Goal: Transaction & Acquisition: Download file/media

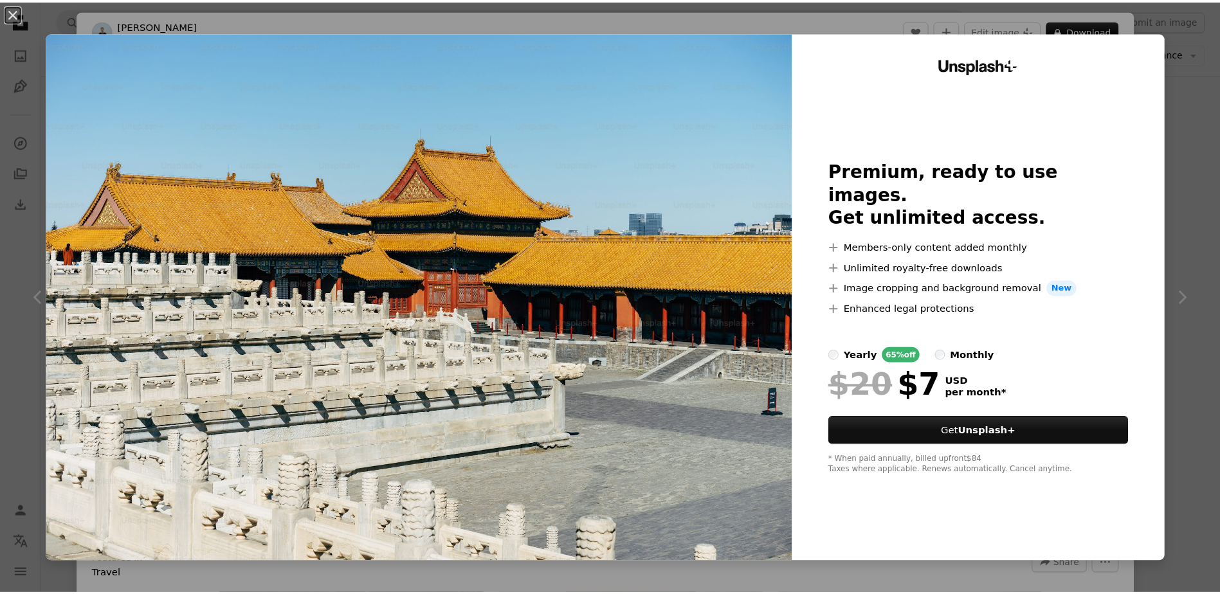
scroll to position [3461, 0]
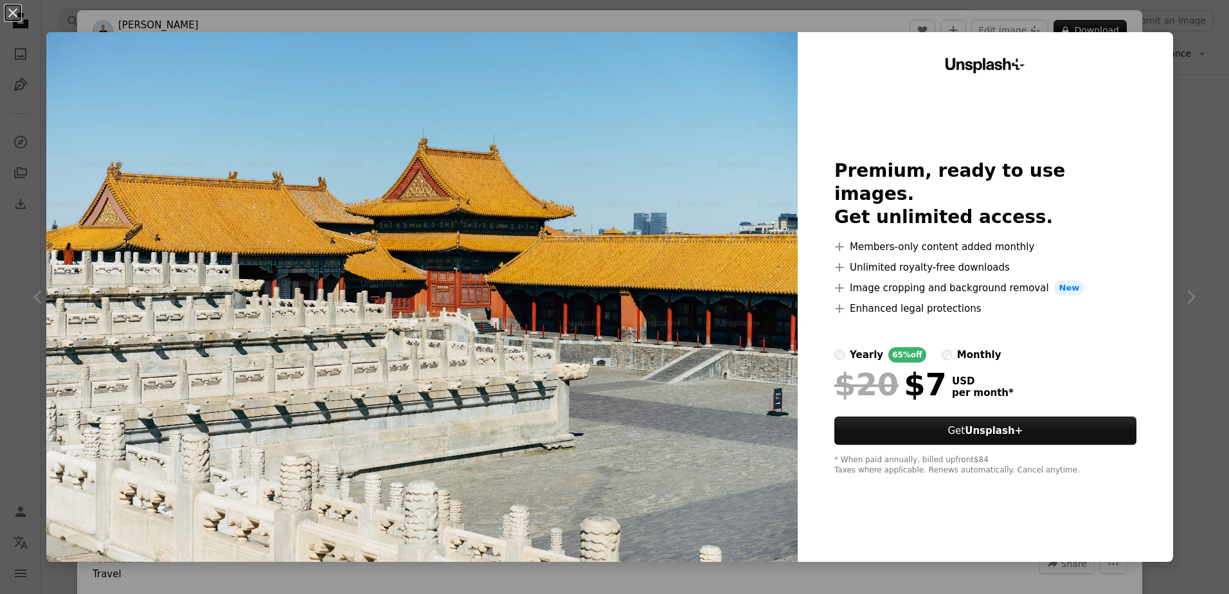
click at [1170, 106] on div "An X shape Unsplash+ Premium, ready to use images. Get unlimited access. A plus…" at bounding box center [614, 297] width 1229 height 594
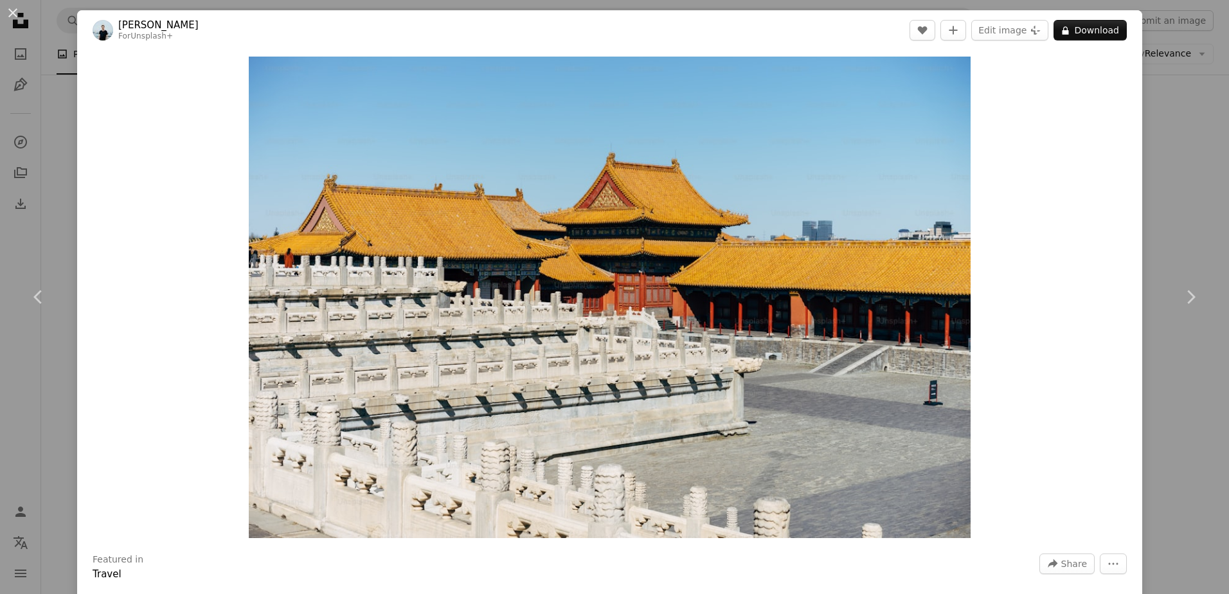
click at [1168, 126] on div "An X shape Chevron left Chevron right [PERSON_NAME] For Unsplash+ A heart A plu…" at bounding box center [614, 297] width 1229 height 594
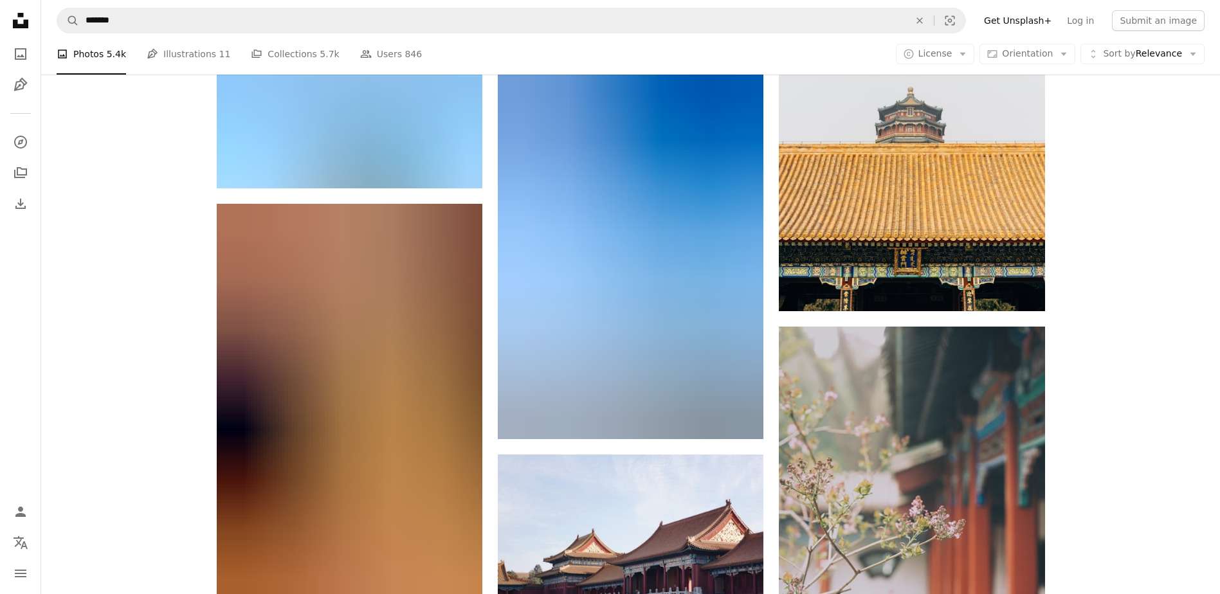
scroll to position [21592, 0]
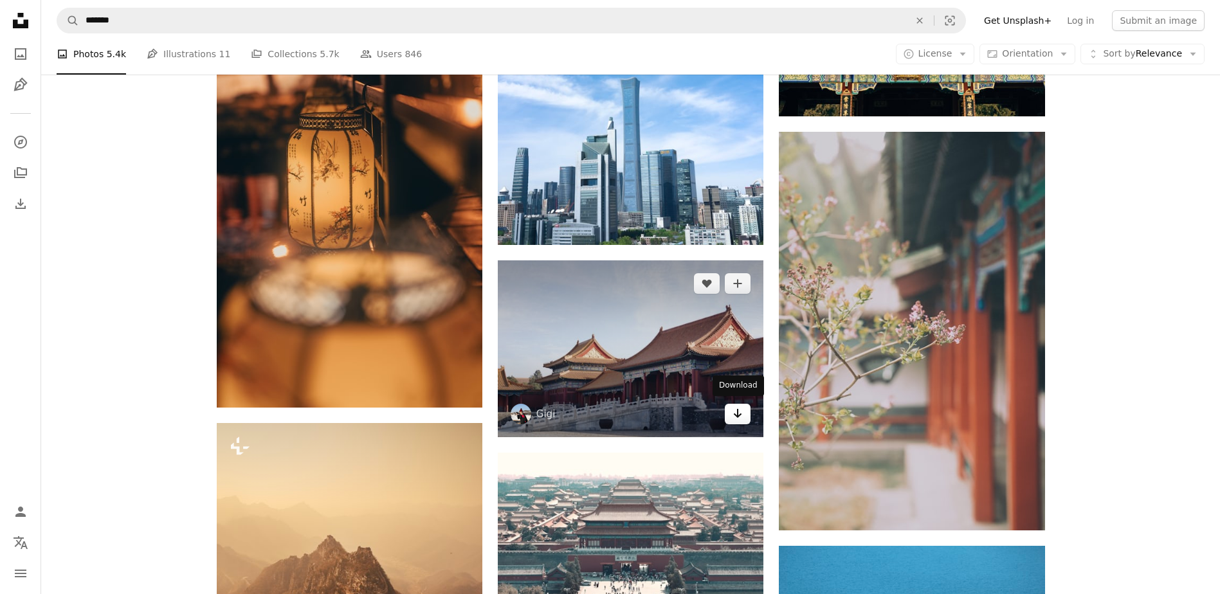
click at [735, 414] on icon "Arrow pointing down" at bounding box center [737, 413] width 10 height 15
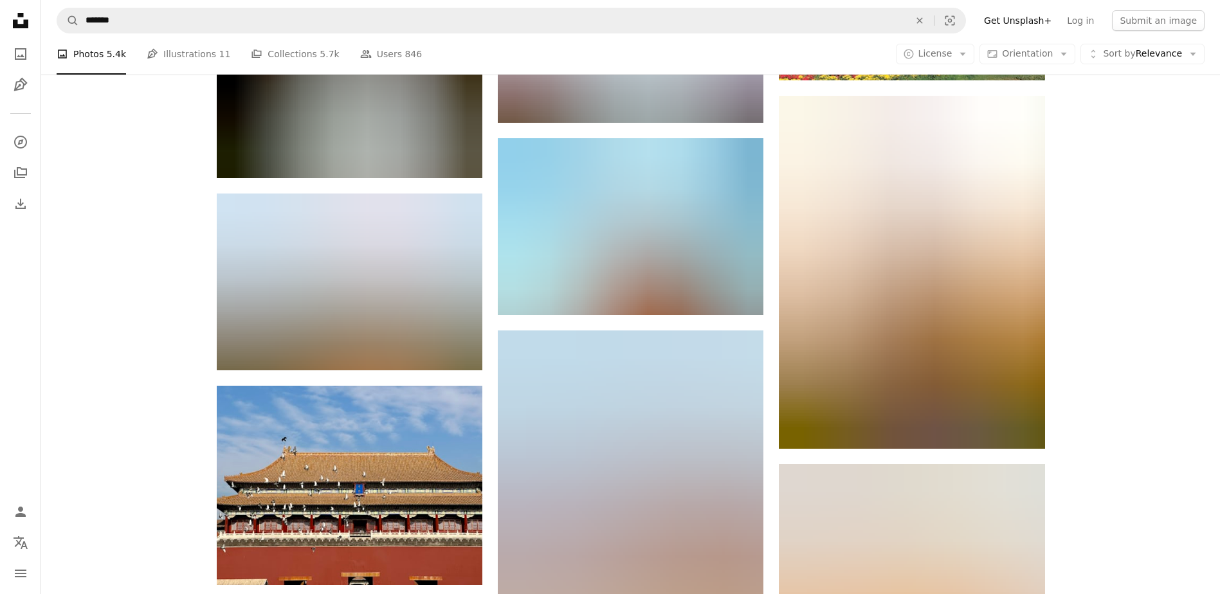
scroll to position [40687, 0]
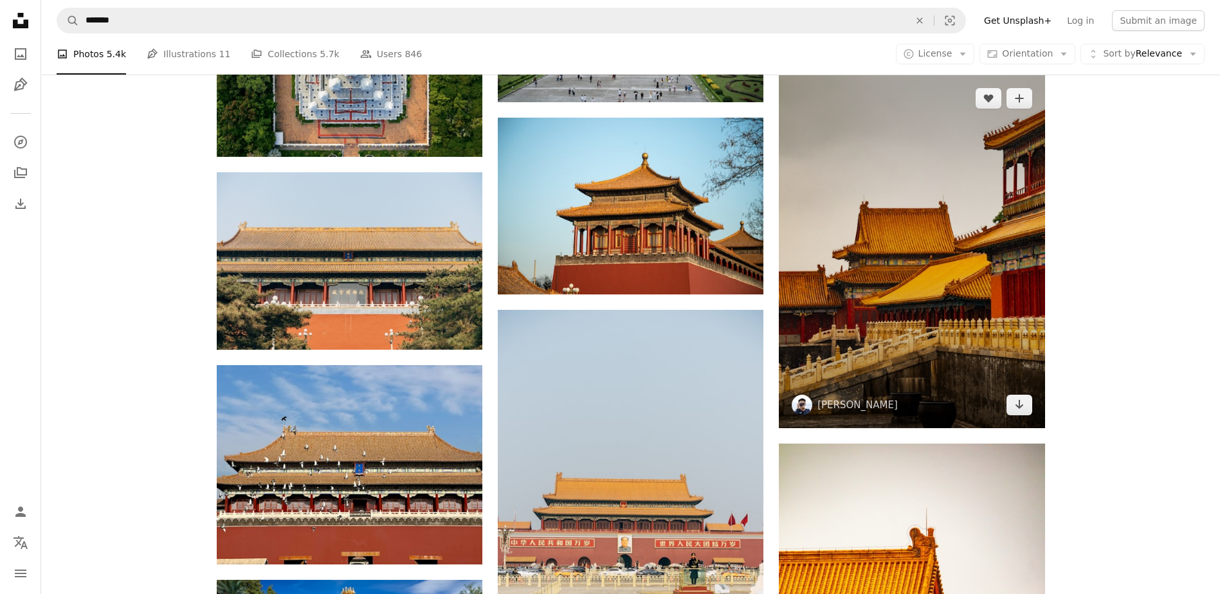
click at [975, 199] on img at bounding box center [912, 252] width 266 height 354
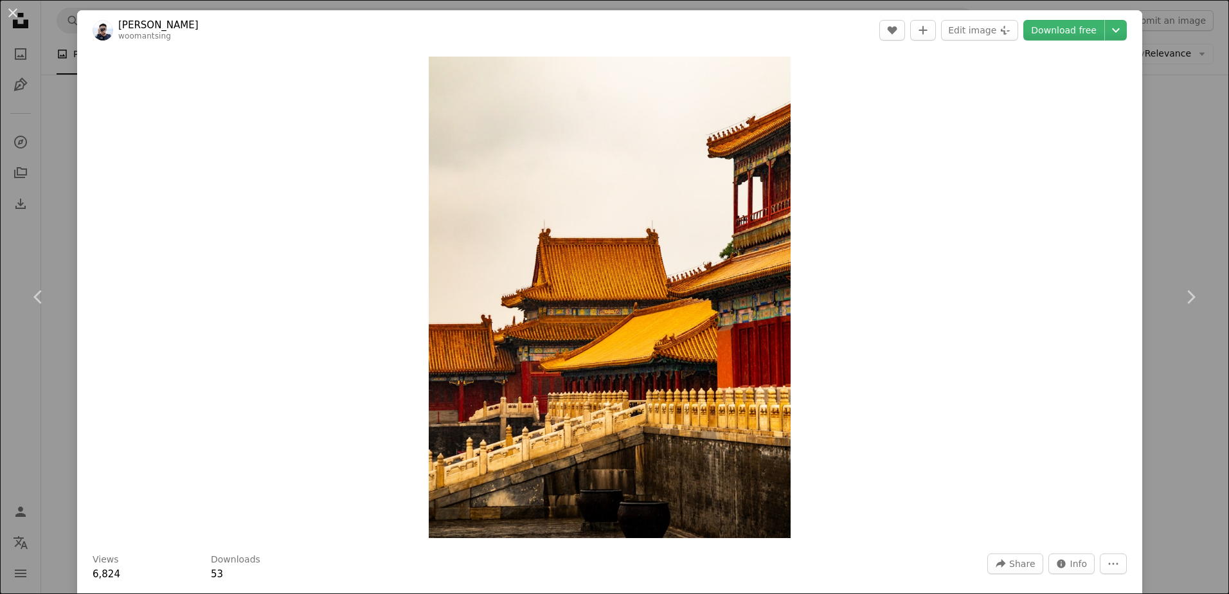
click at [1182, 216] on div "An X shape Chevron left Chevron right [PERSON_NAME] woomantsing A heart A plus …" at bounding box center [614, 297] width 1229 height 594
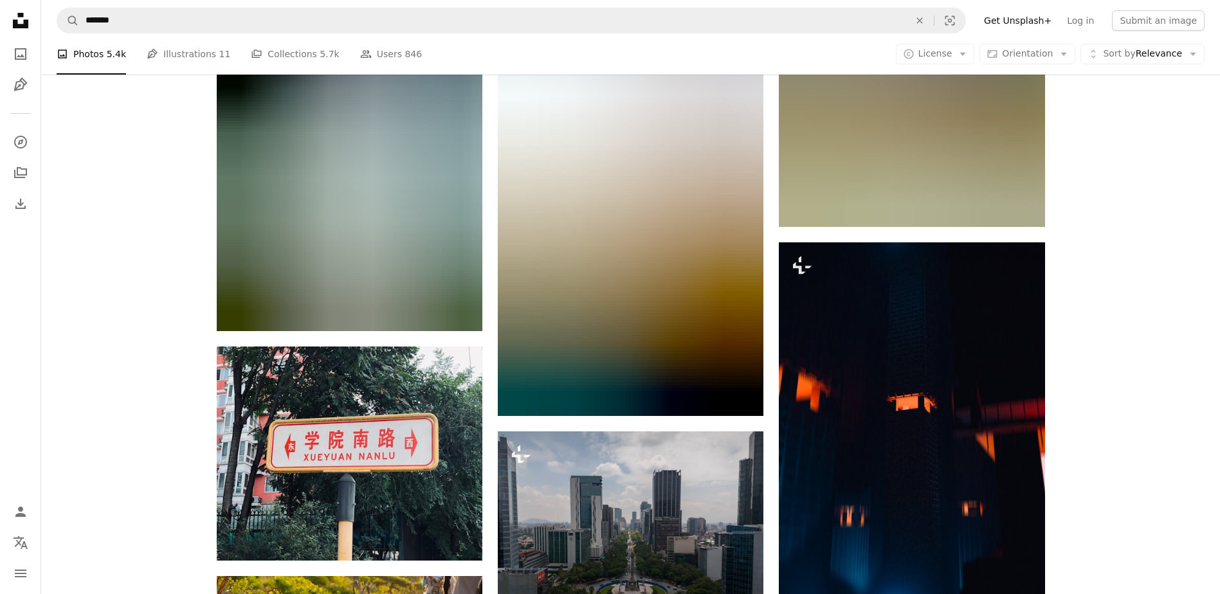
scroll to position [69426, 0]
